Goal: Task Accomplishment & Management: Manage account settings

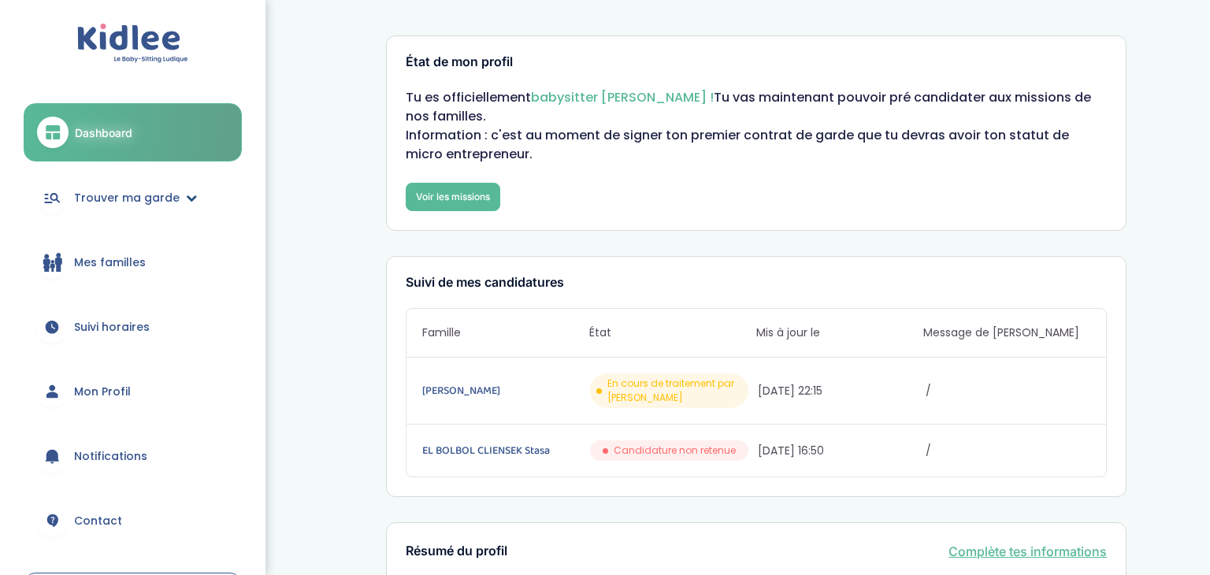
click at [148, 194] on span "Trouver ma garde" at bounding box center [127, 198] width 106 height 17
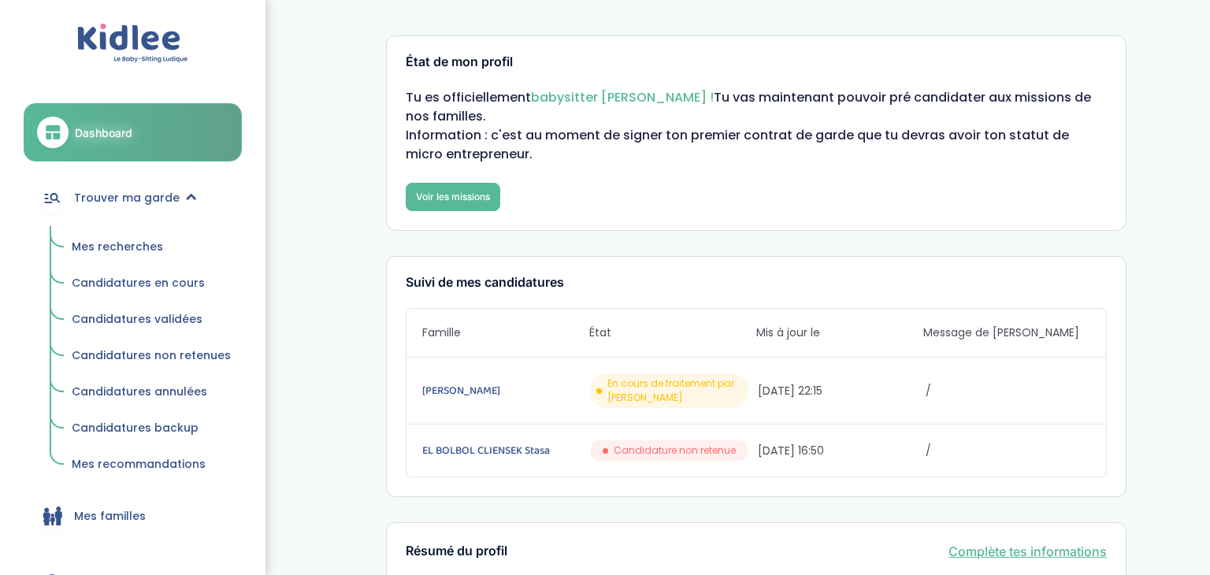
click at [128, 245] on span "Mes recherches" at bounding box center [117, 247] width 91 height 16
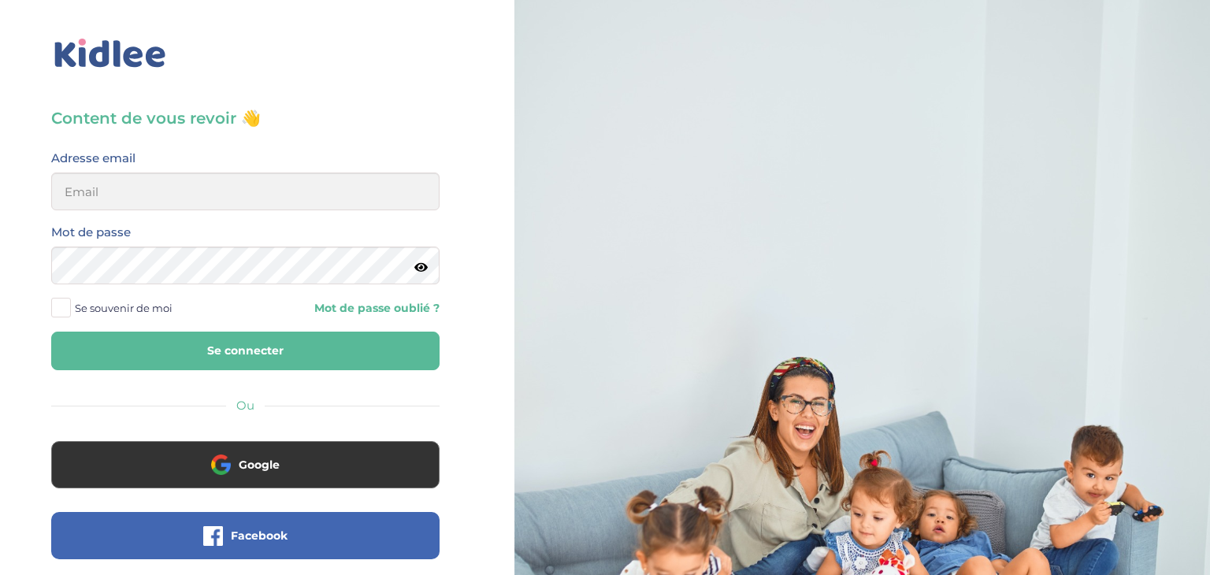
type input "[EMAIL_ADDRESS][DOMAIN_NAME]"
click at [426, 269] on icon at bounding box center [420, 267] width 13 height 12
click at [250, 352] on button "Se connecter" at bounding box center [245, 351] width 388 height 39
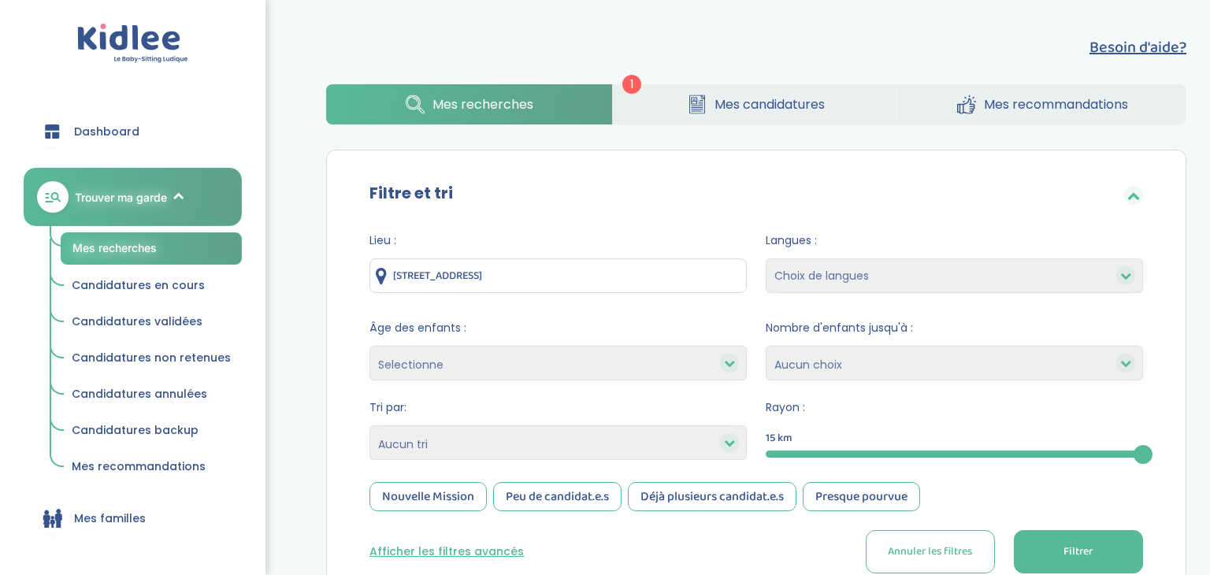
click at [531, 363] on select "Selectionne moins de 3 ans entre 3 et 6 ans plus de 6 ans" at bounding box center [557, 363] width 377 height 35
click at [446, 439] on select "Heures par semaine (croissant) Heures par semaine (décroissant) Date de démarra…" at bounding box center [557, 442] width 377 height 35
select select "salary_desc"
click at [369, 425] on select "Heures par semaine (croissant) Heures par semaine (décroissant) Date de démarra…" at bounding box center [557, 442] width 377 height 35
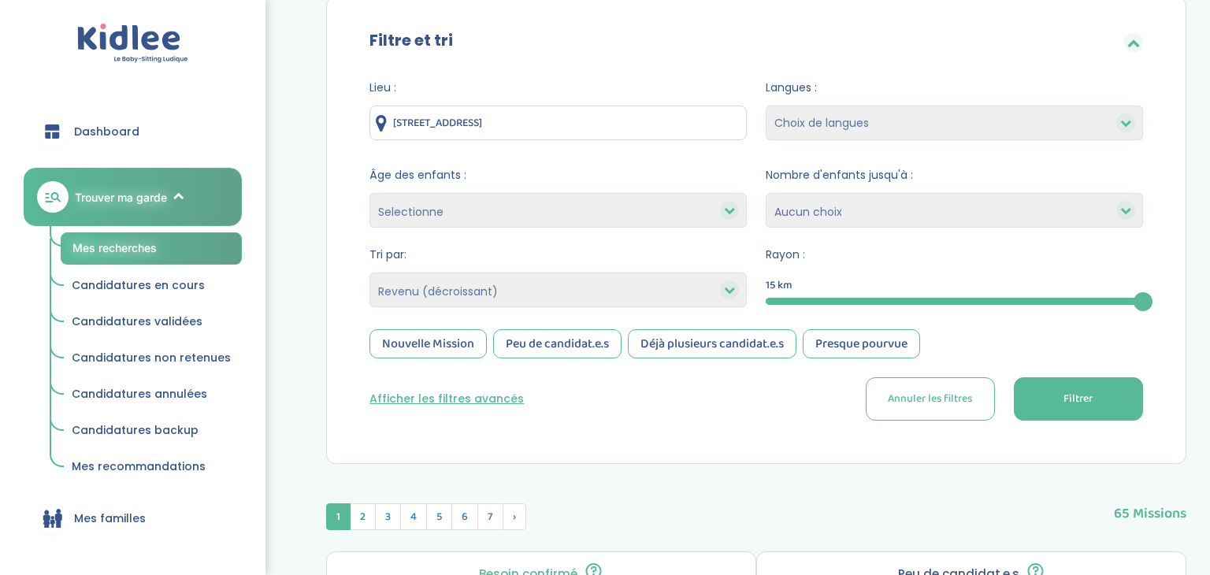
scroll to position [157, 0]
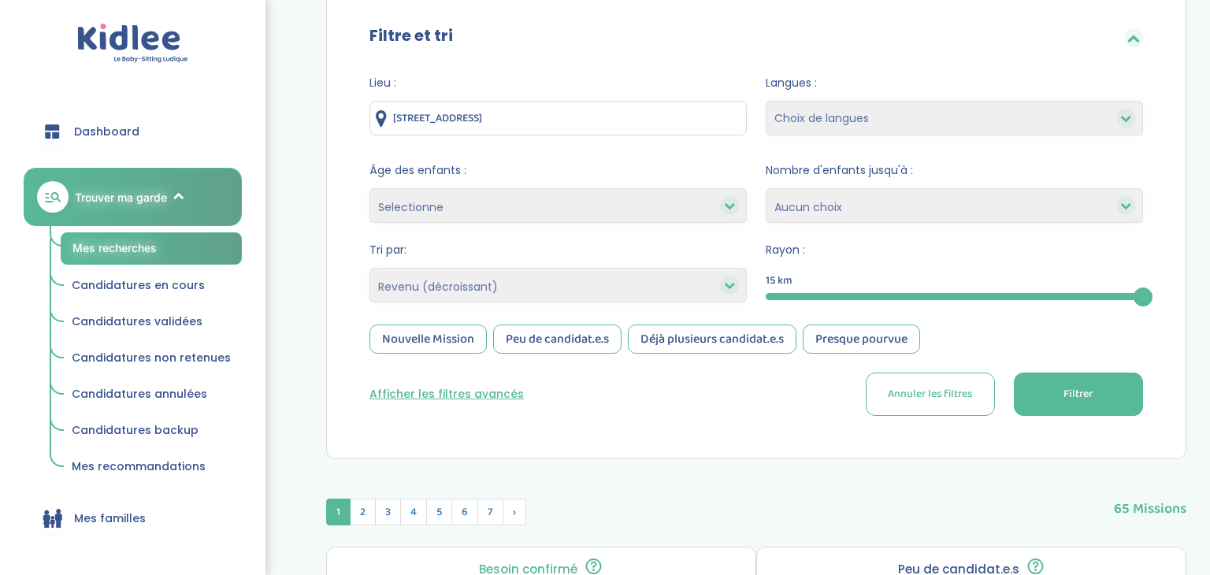
click at [410, 344] on div "Nouvelle Mission" at bounding box center [427, 338] width 117 height 29
click at [534, 336] on div "Peu de candidat.e.s" at bounding box center [557, 338] width 128 height 29
click at [1061, 398] on button "Filtrer" at bounding box center [1077, 393] width 129 height 43
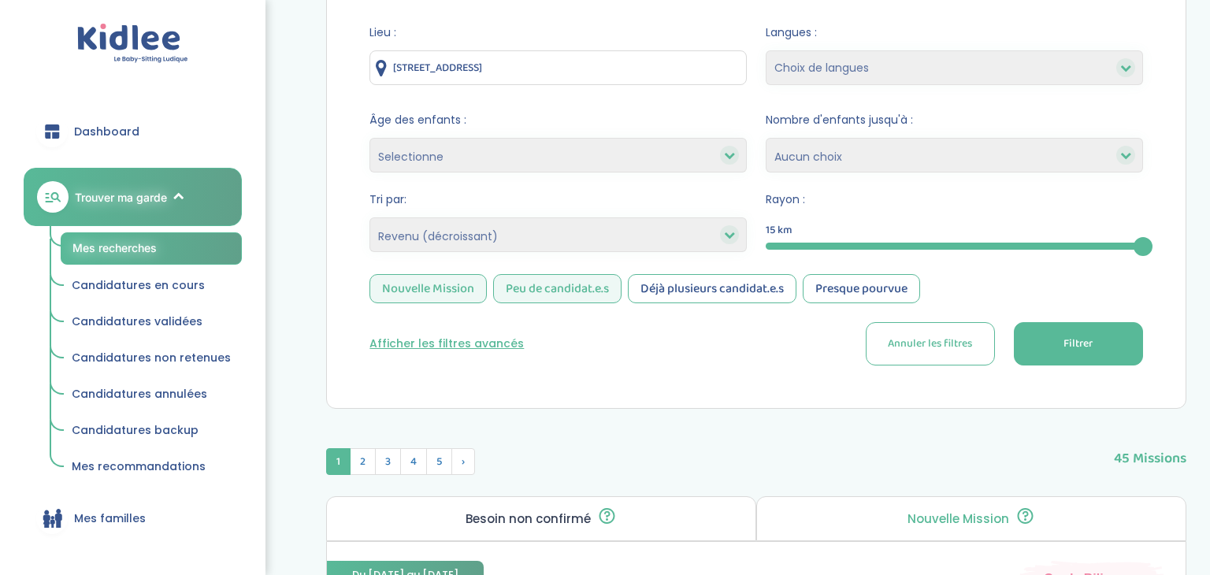
scroll to position [0, 0]
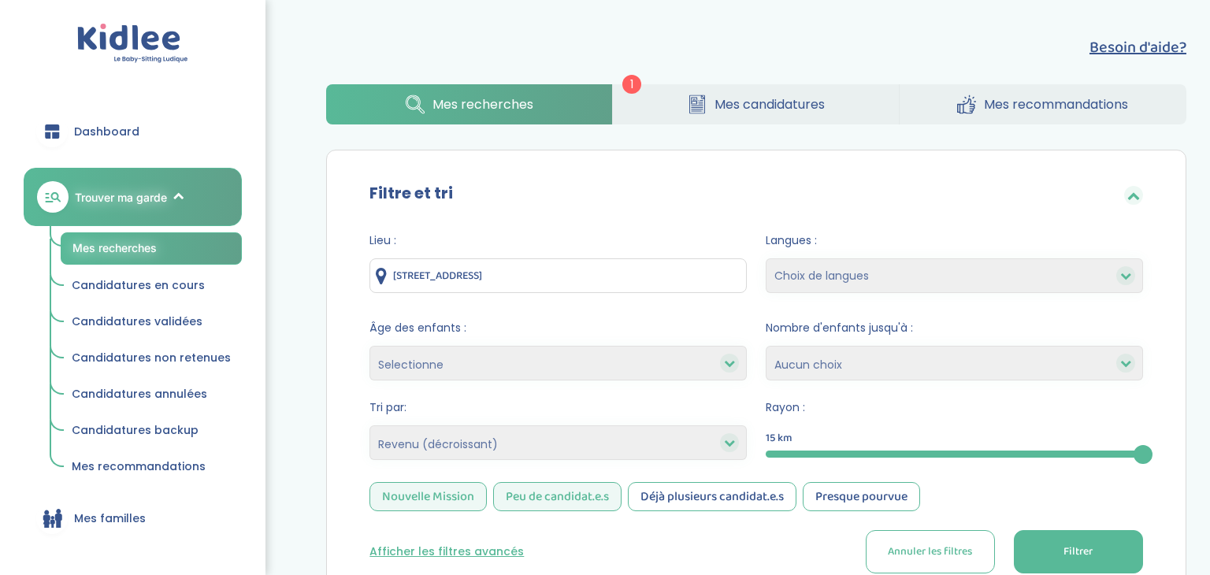
click at [117, 287] on span "Candidatures en cours" at bounding box center [138, 285] width 133 height 16
